Goal: Task Accomplishment & Management: Manage account settings

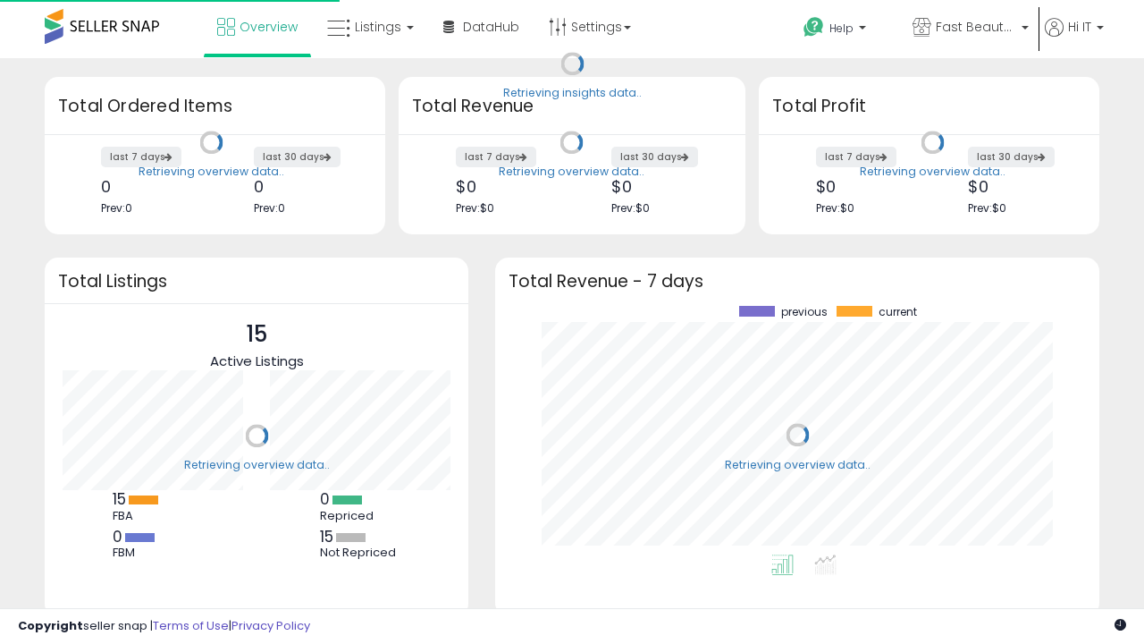
scroll to position [249, 569]
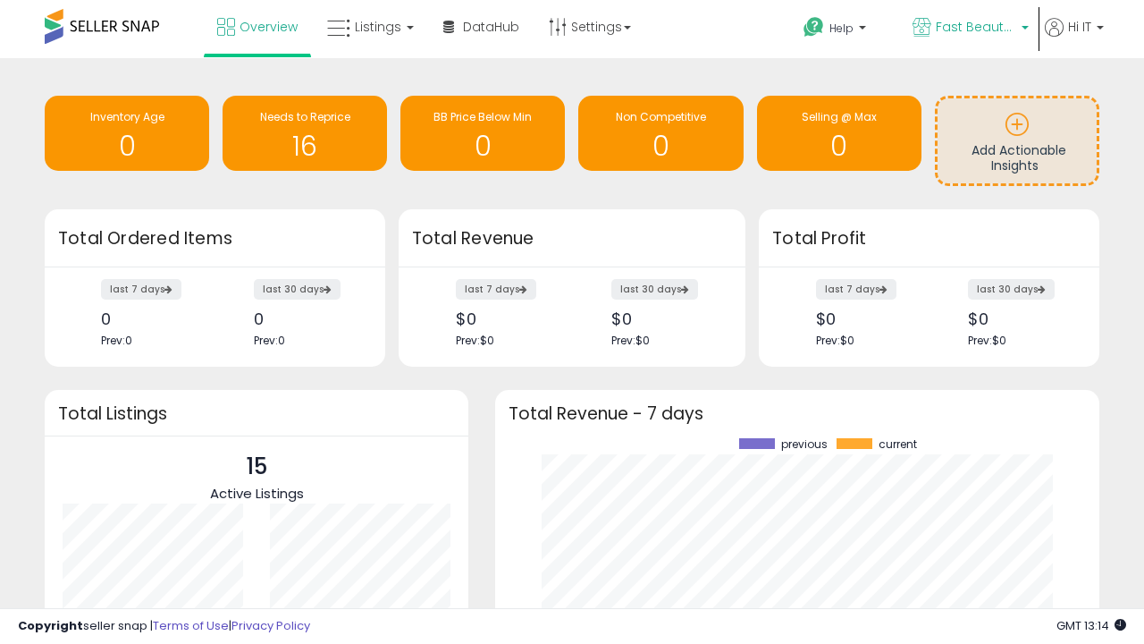
click at [969, 29] on span "Fast Beauty ([GEOGRAPHIC_DATA])" at bounding box center [976, 27] width 80 height 18
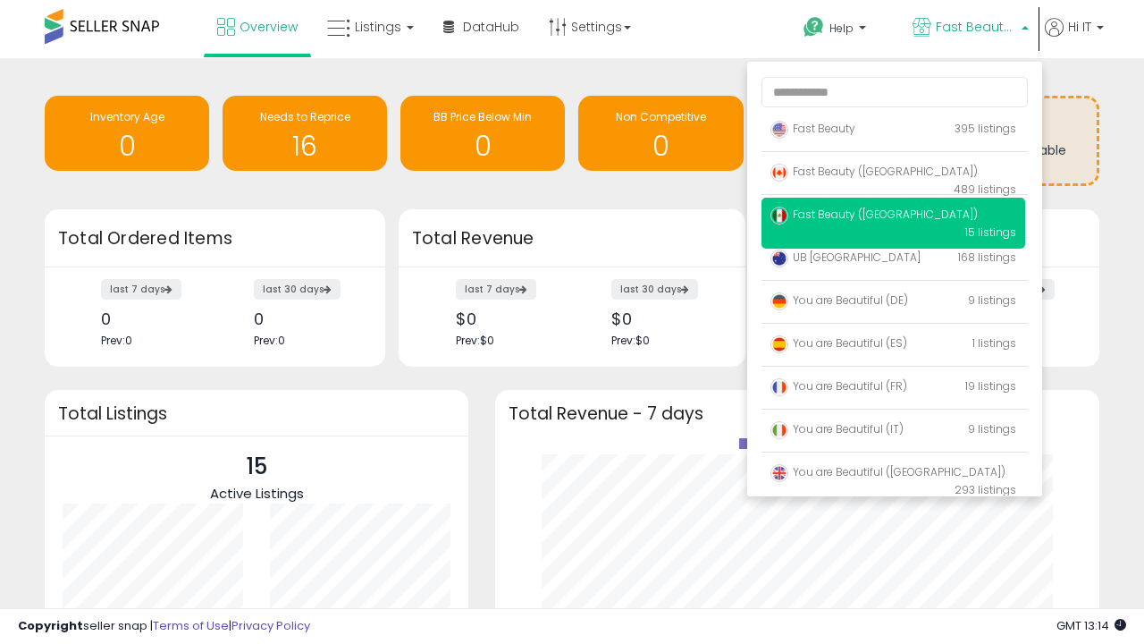
click at [893, 475] on span "You are Beautiful ([GEOGRAPHIC_DATA])" at bounding box center [888, 471] width 235 height 15
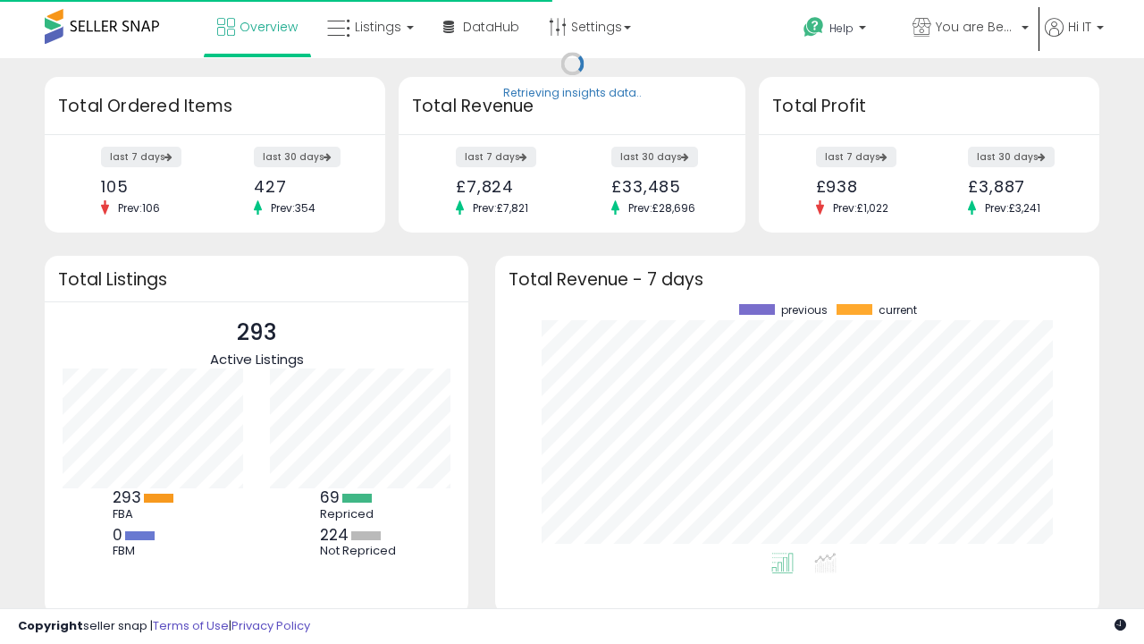
scroll to position [249, 569]
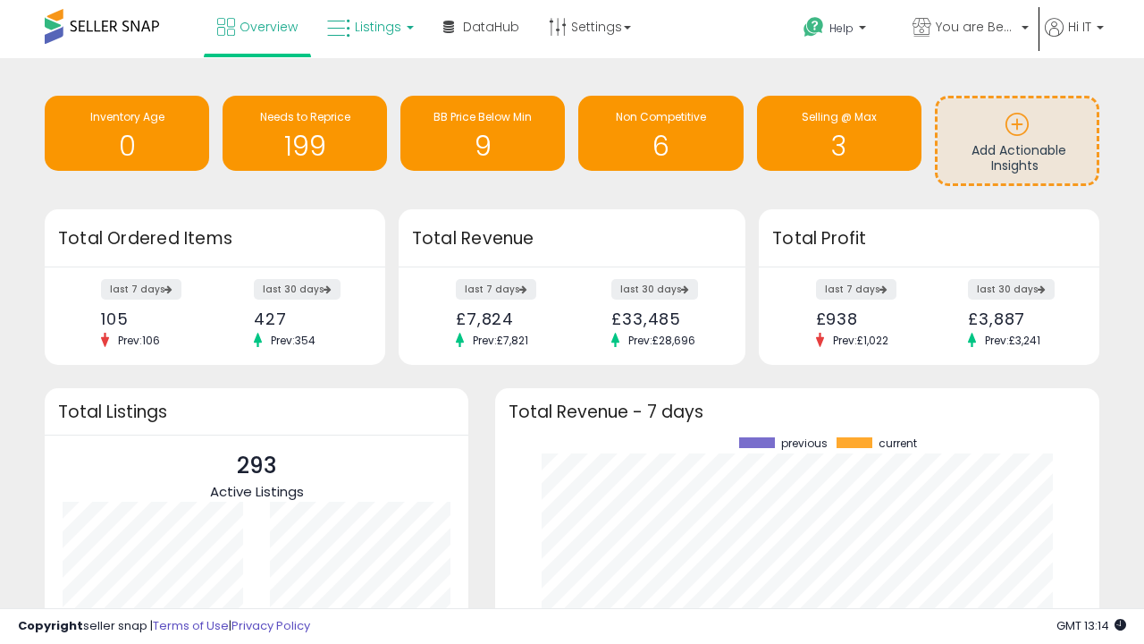
click at [368, 27] on span "Listings" at bounding box center [378, 27] width 46 height 18
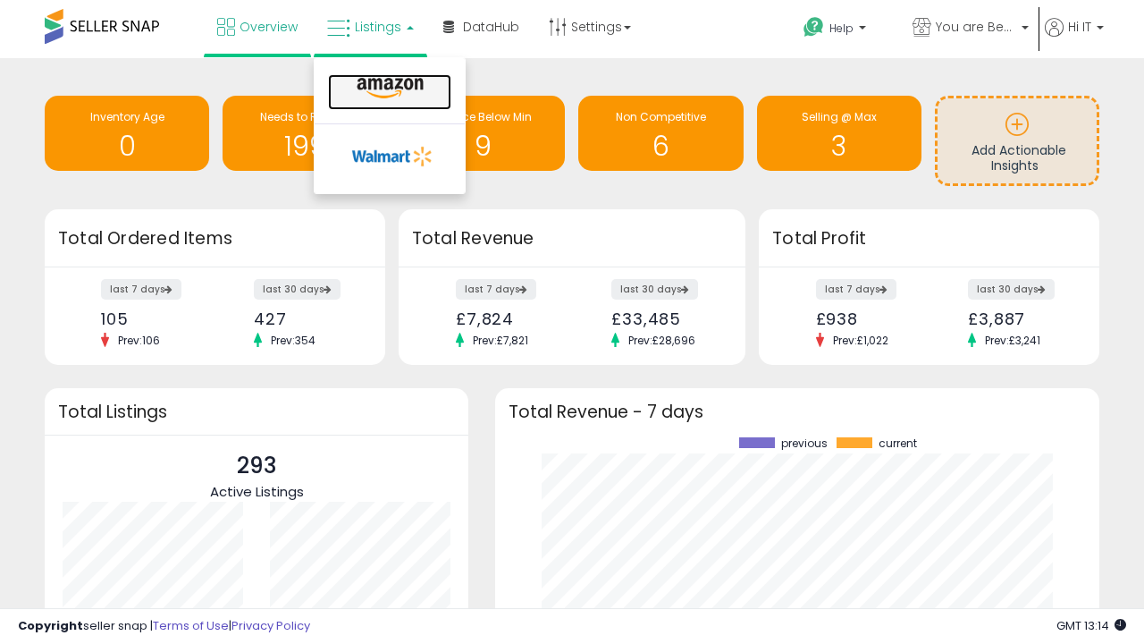
click at [388, 89] on icon at bounding box center [390, 88] width 78 height 23
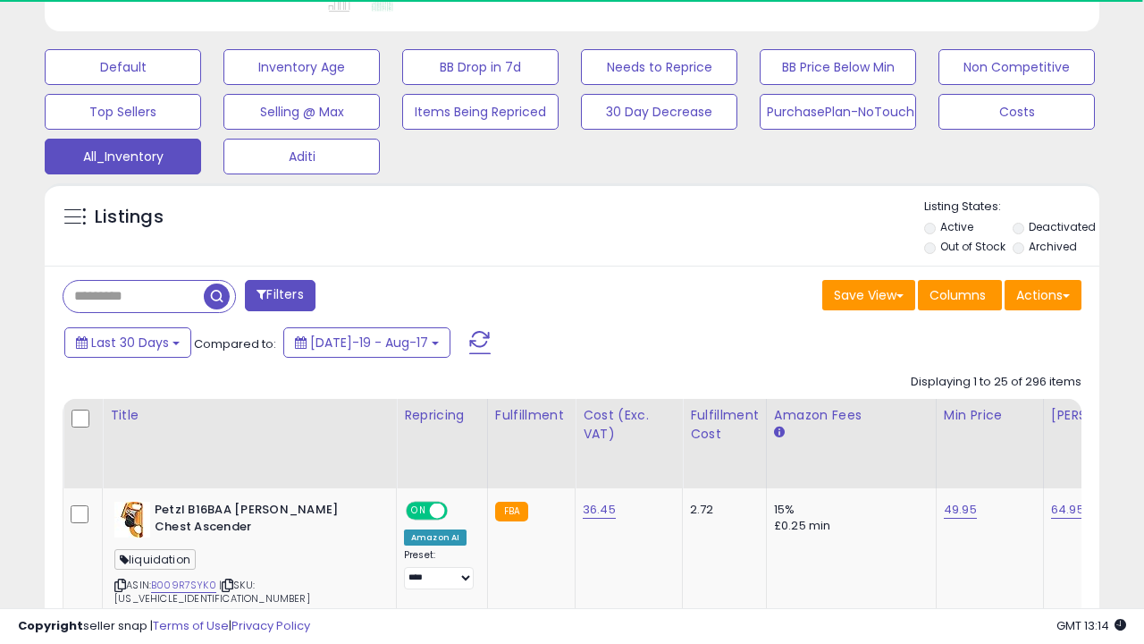
scroll to position [0, 13]
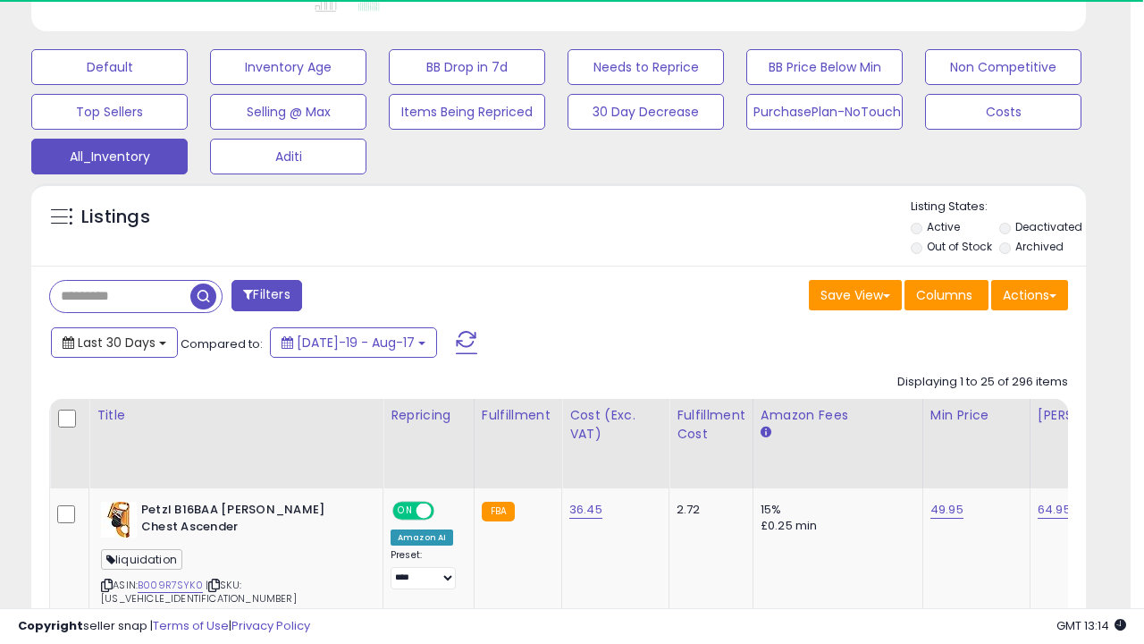
click at [114, 341] on span "Last 30 Days" at bounding box center [117, 342] width 78 height 18
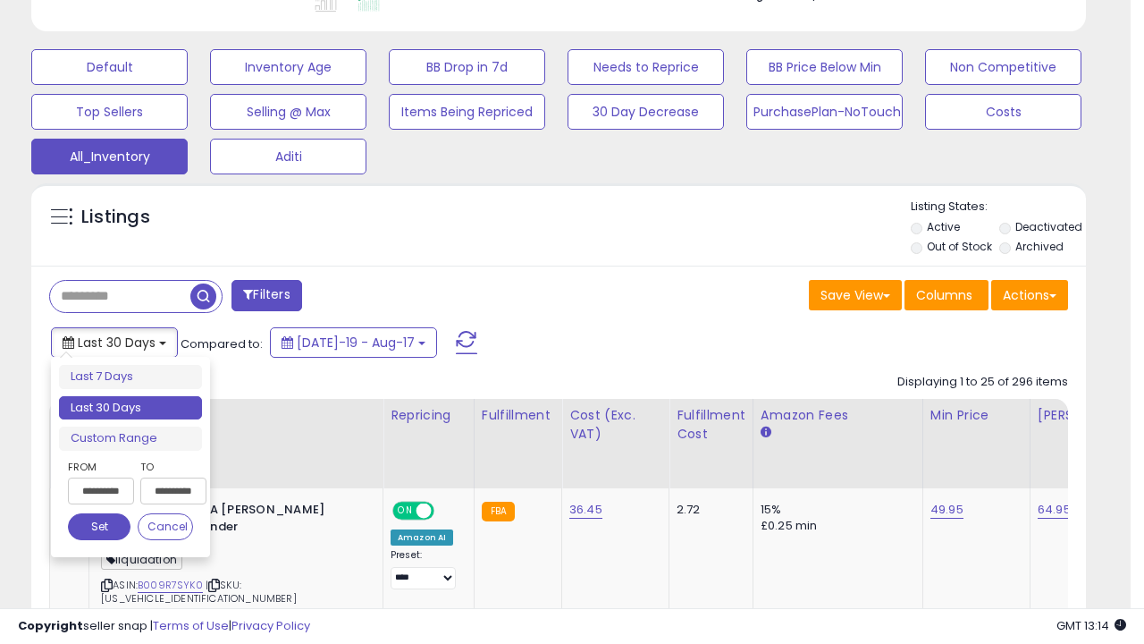
scroll to position [367, 610]
click at [131, 408] on li "Last 30 Days" at bounding box center [130, 408] width 143 height 24
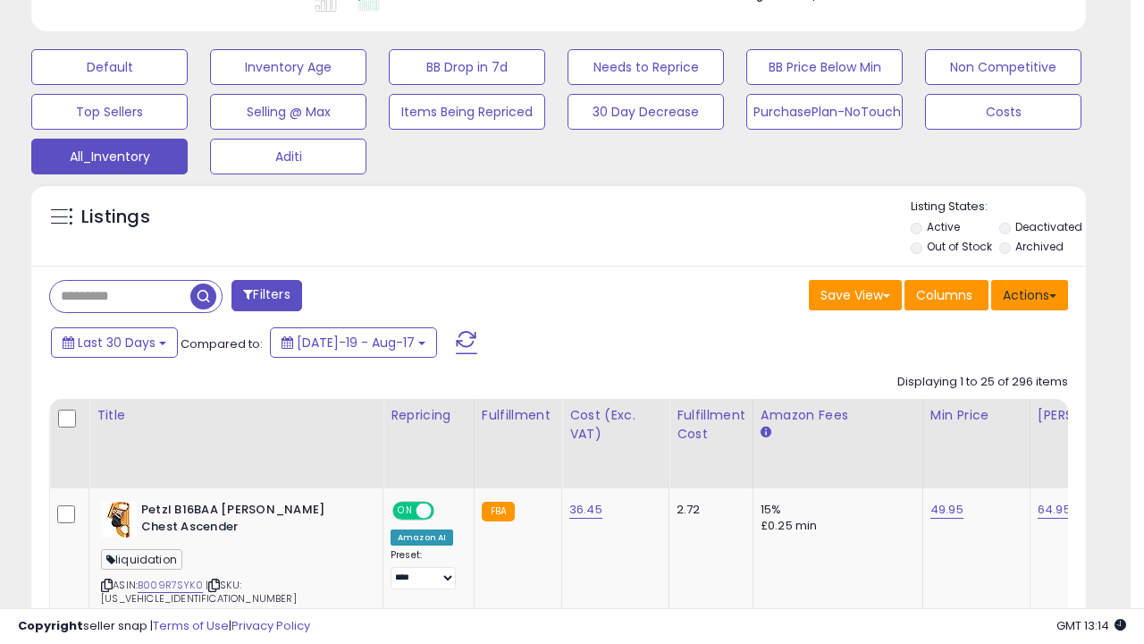
click at [1030, 293] on button "Actions" at bounding box center [1029, 295] width 77 height 30
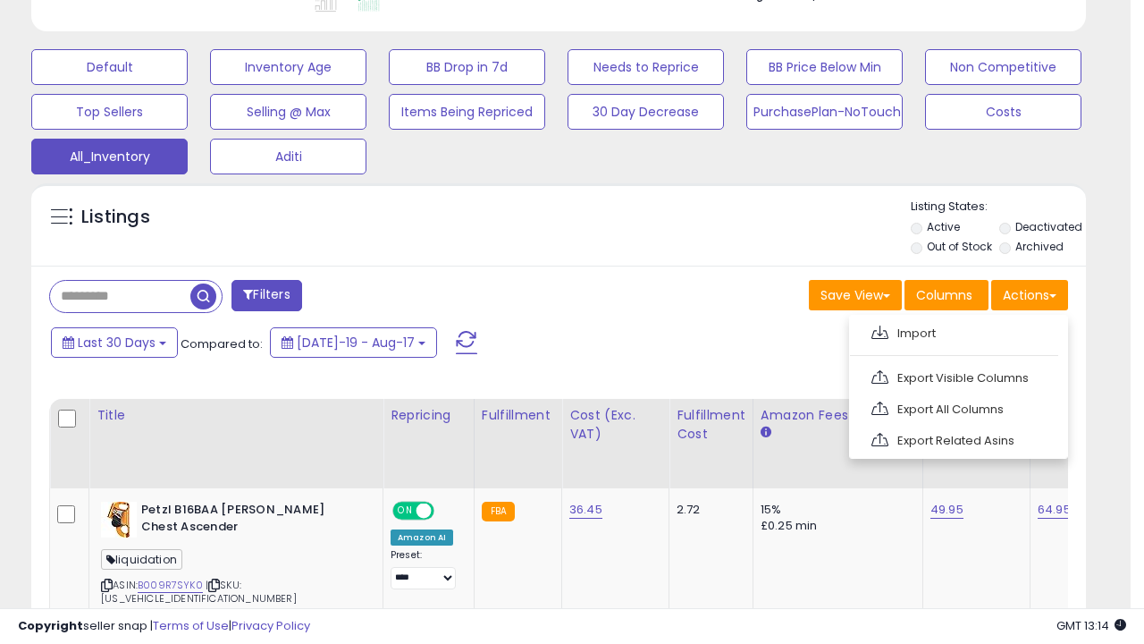
click at [957, 407] on link "Export All Columns" at bounding box center [957, 409] width 196 height 28
